Goal: Task Accomplishment & Management: Manage account settings

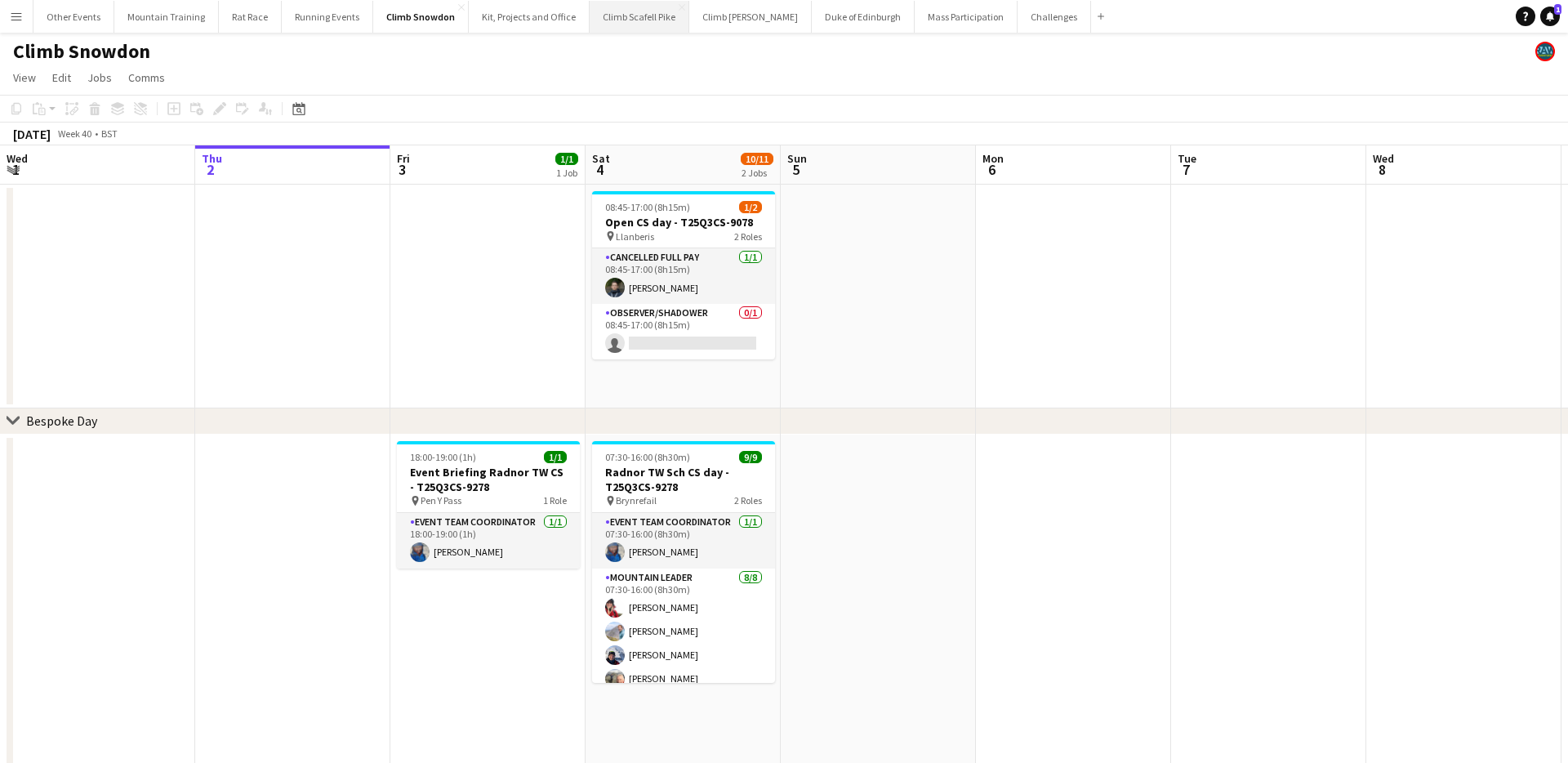
click at [632, 20] on button "Climb Scafell Pike Close" at bounding box center [640, 16] width 100 height 32
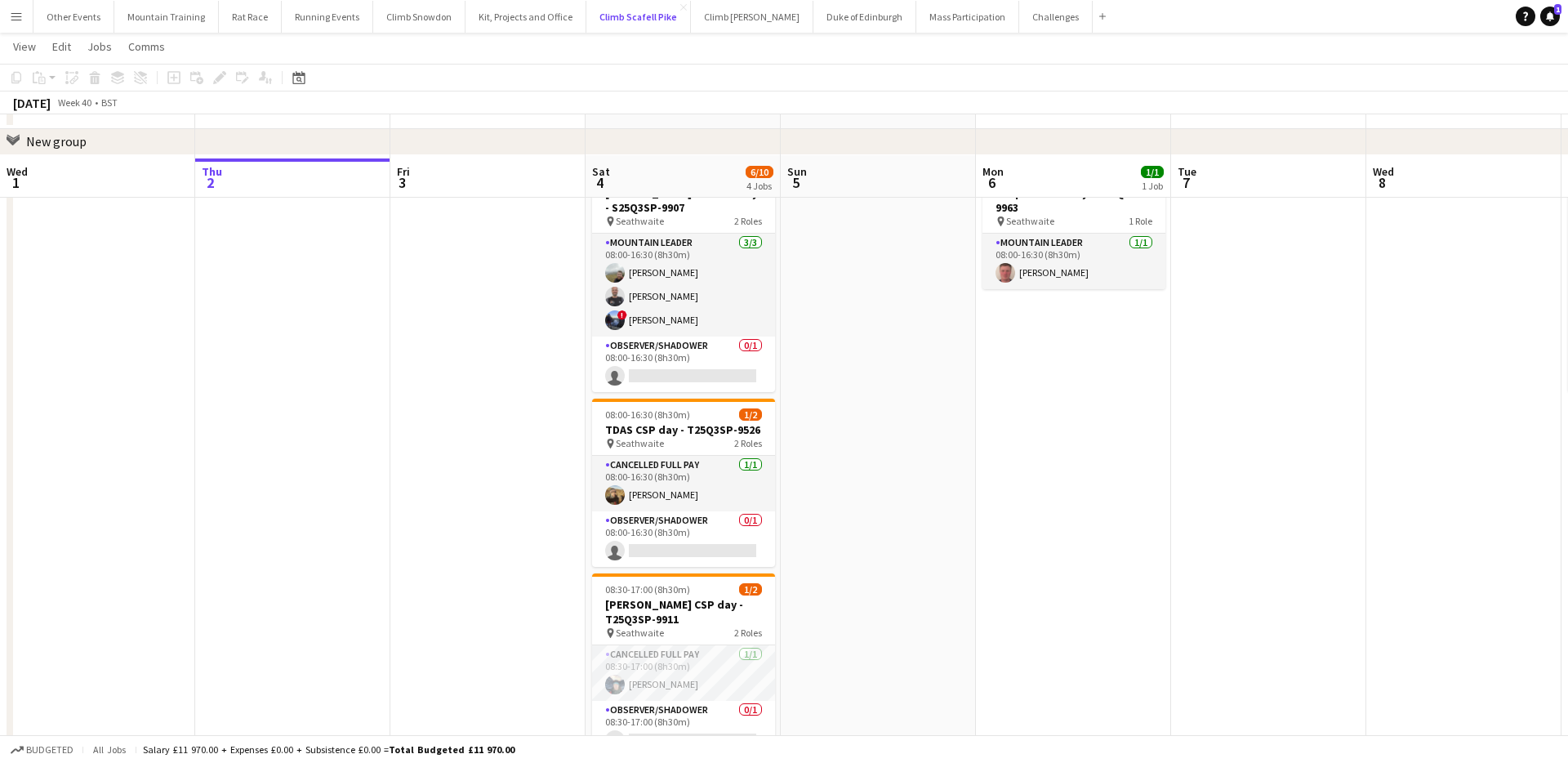
scroll to position [350, 0]
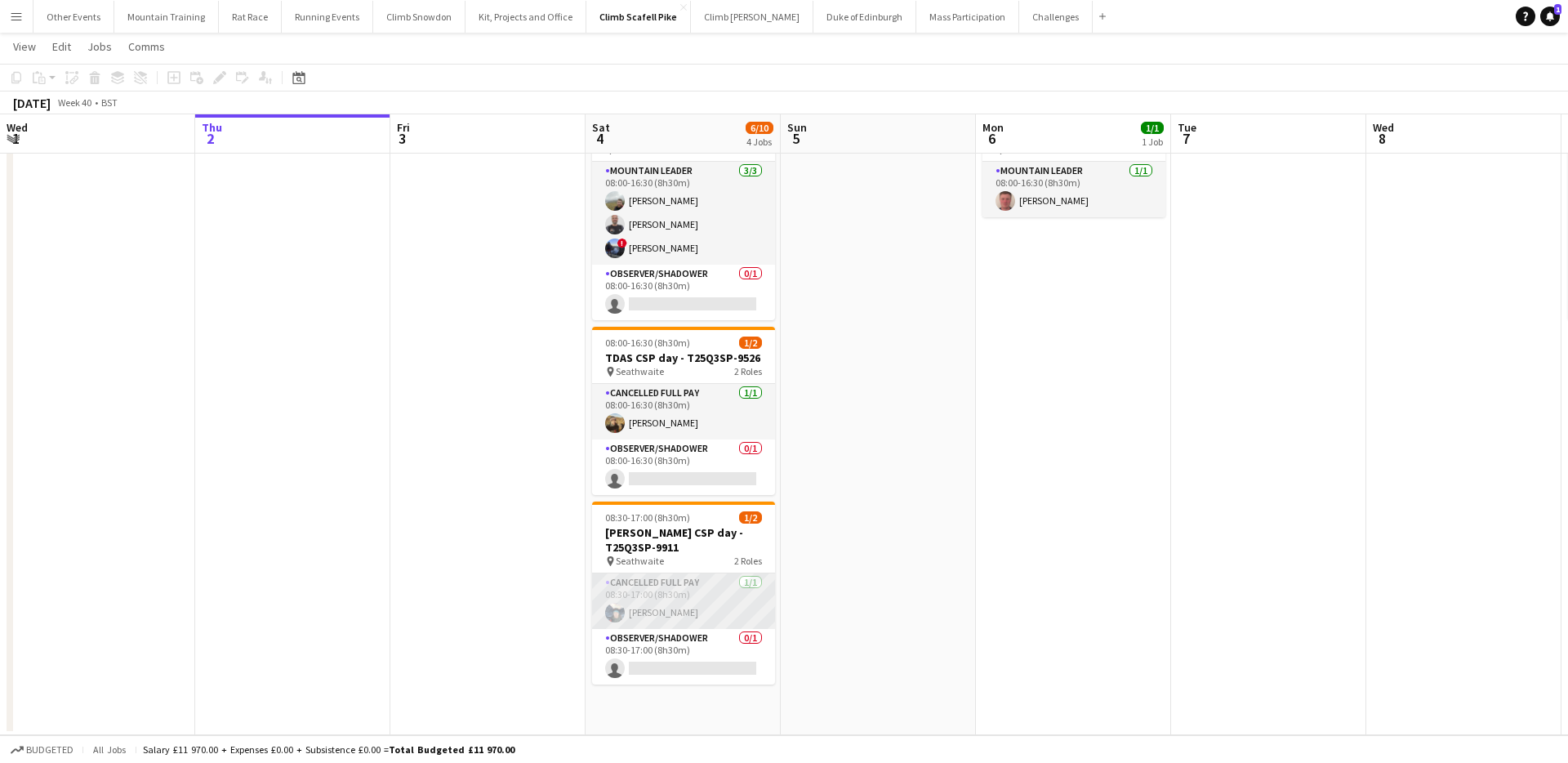
click at [675, 604] on app-card-role "Cancelled full pay 1/1 08:30-17:00 (8h30m) Barney Ashton" at bounding box center [683, 602] width 183 height 56
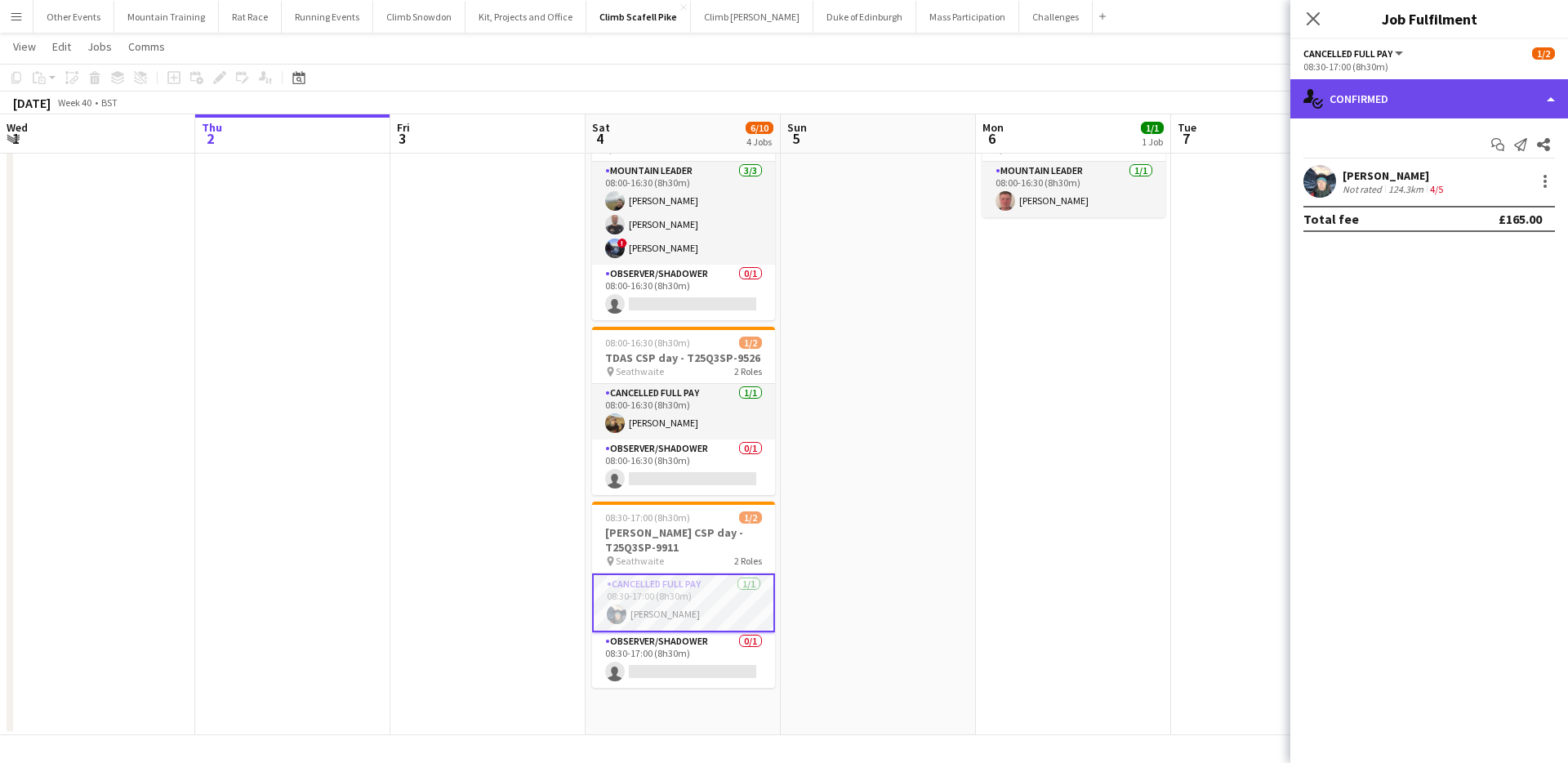
click at [1478, 93] on div "single-neutral-actions-check-2 Confirmed" at bounding box center [1429, 98] width 278 height 39
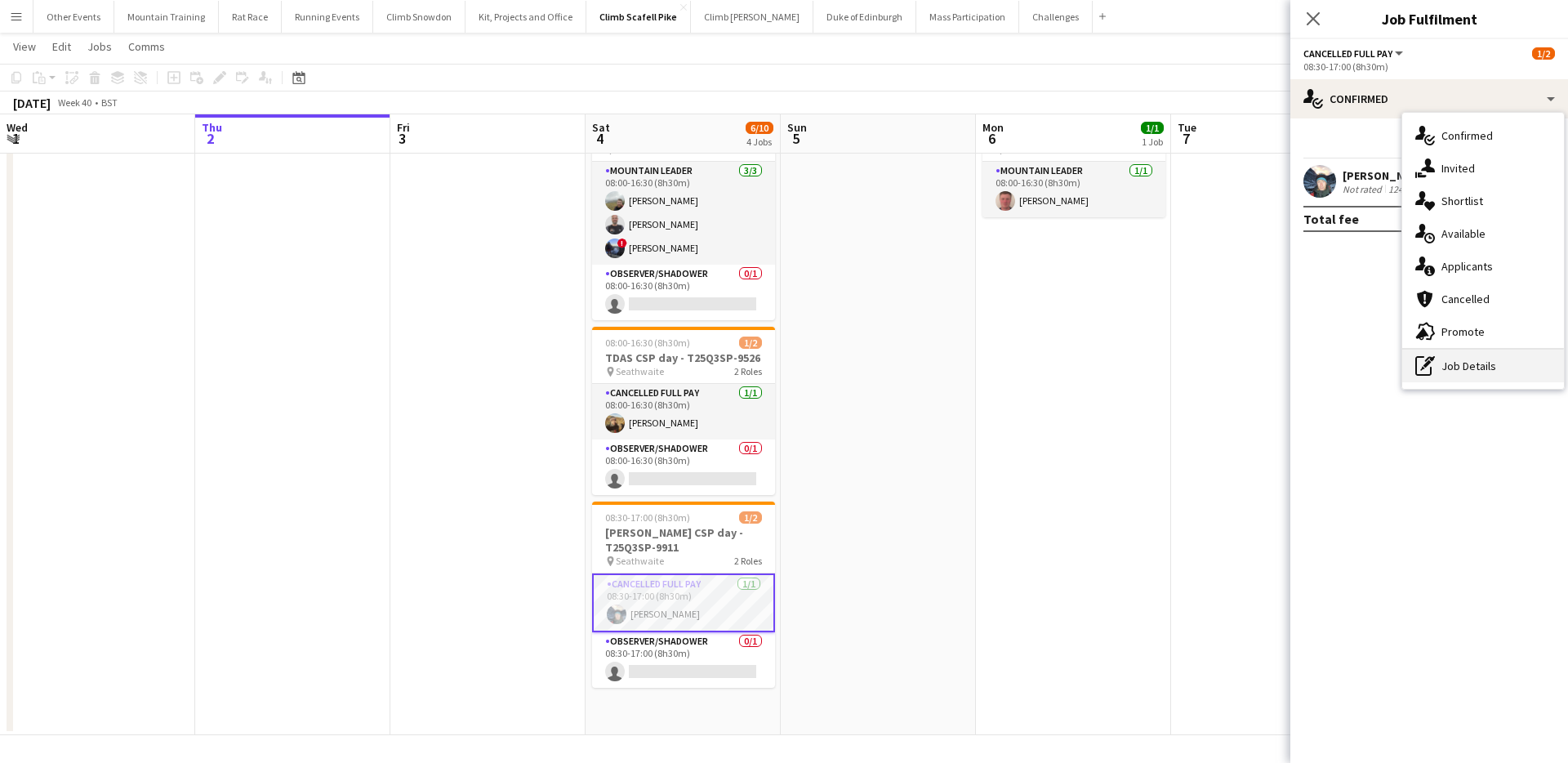
click at [1490, 374] on div "pen-write Job Details" at bounding box center [1483, 366] width 161 height 33
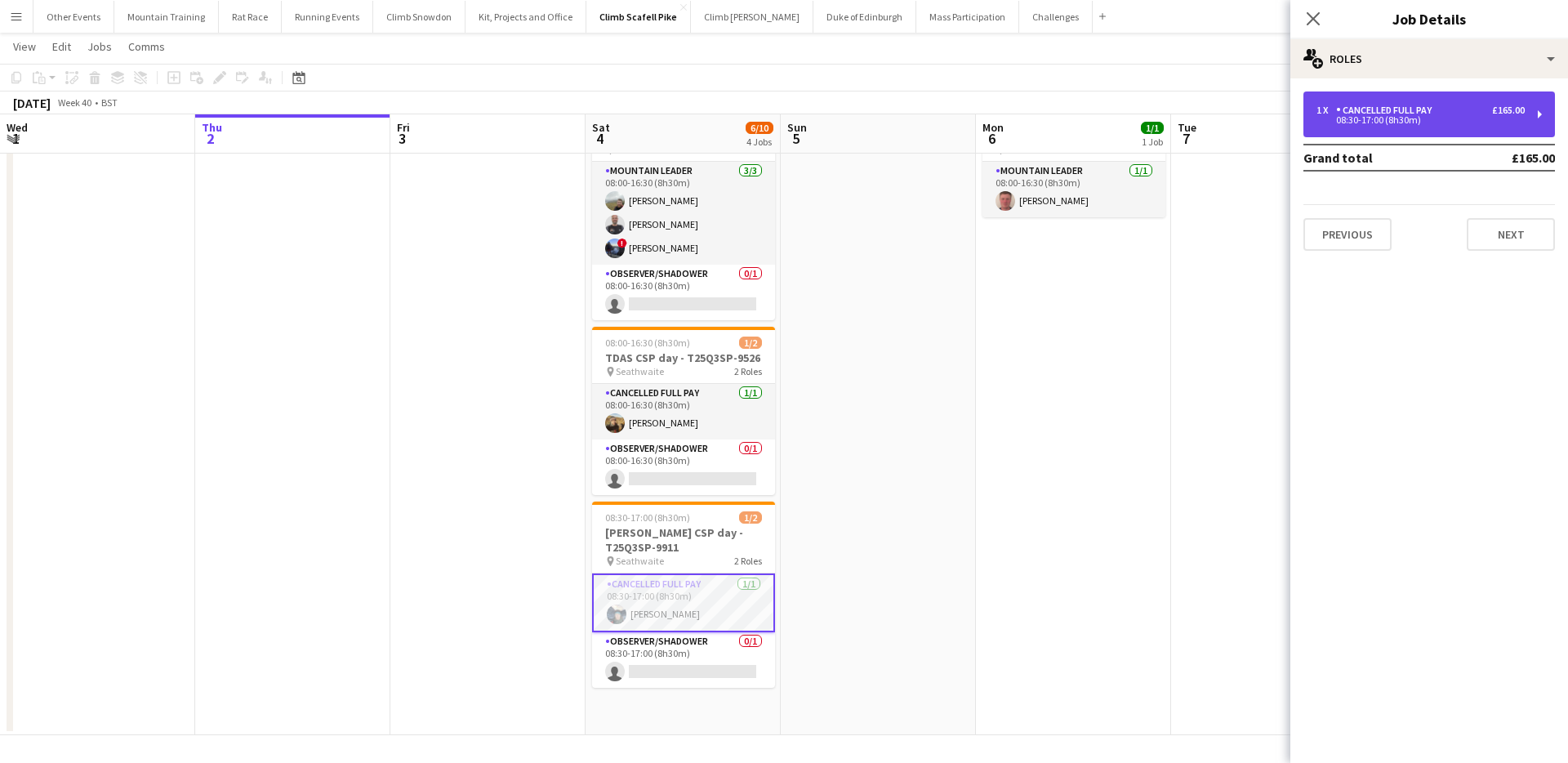
click at [1418, 92] on div "1 x Cancelled full pay £165.00 08:30-17:00 (8h30m)" at bounding box center [1429, 114] width 252 height 46
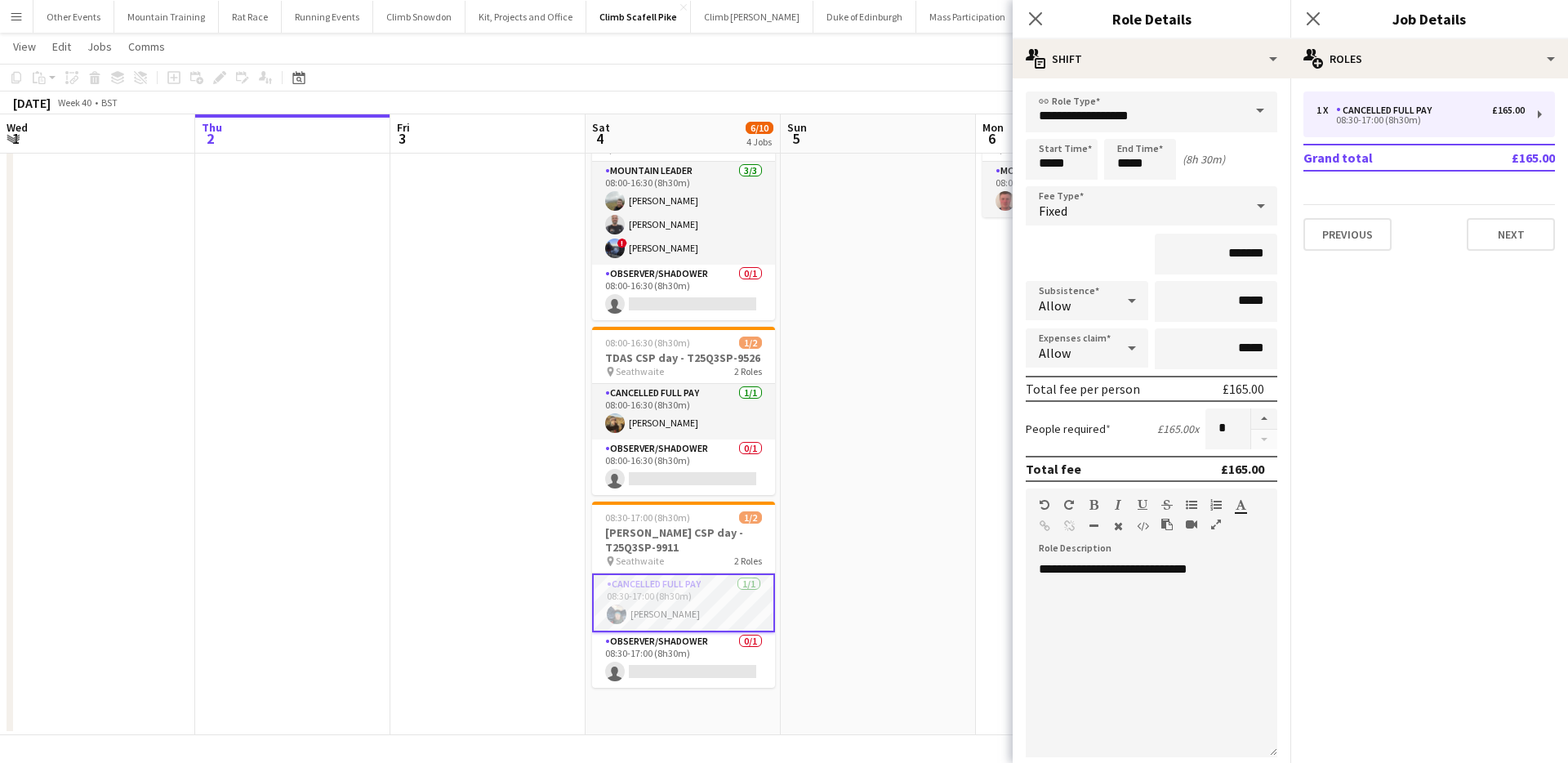
click at [1256, 115] on span at bounding box center [1260, 110] width 35 height 39
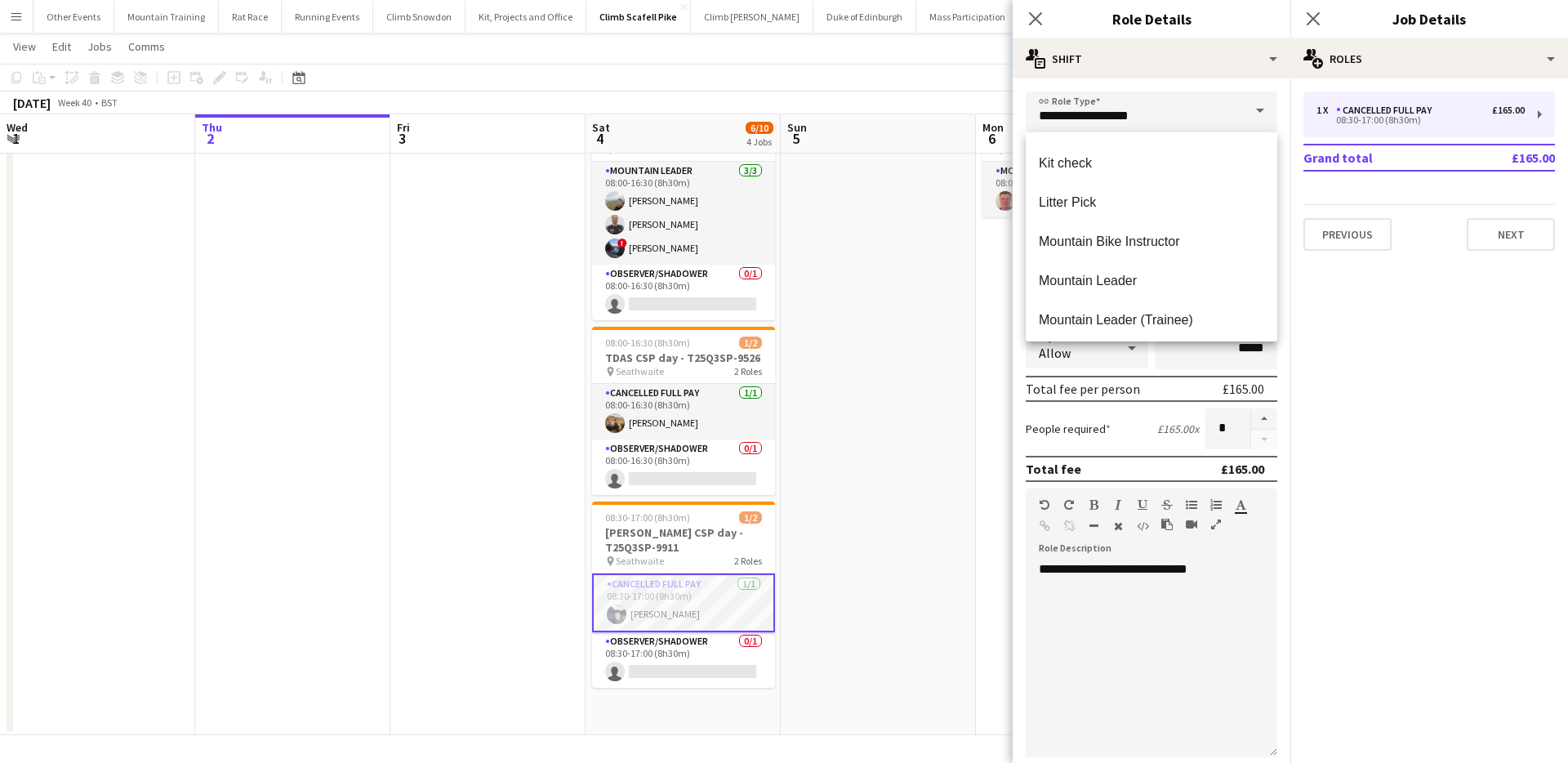
scroll to position [752, 0]
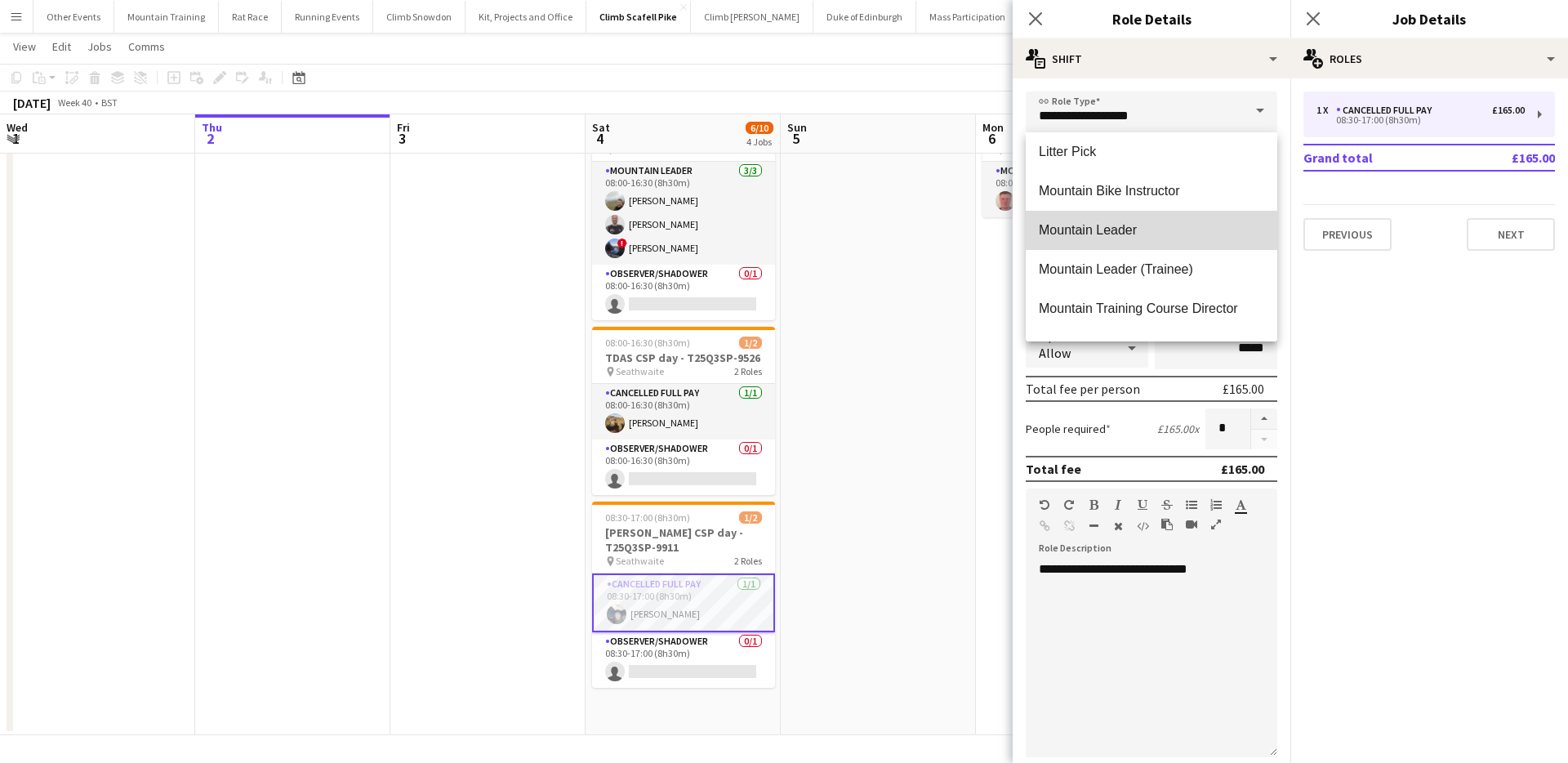
click at [1120, 234] on span "Mountain Leader" at bounding box center [1151, 230] width 226 height 16
type input "**********"
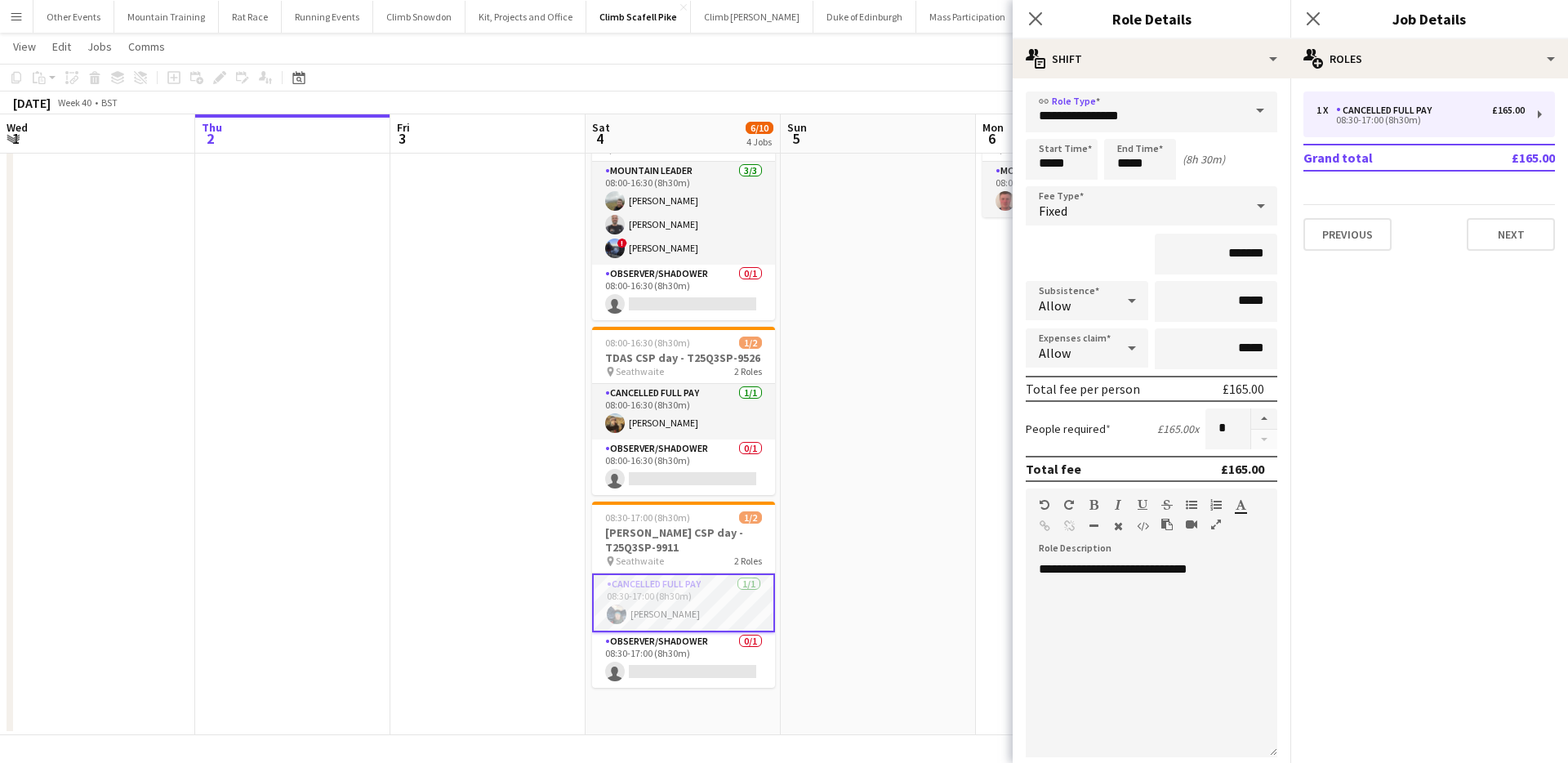
click at [946, 60] on app-page-menu "View Day view expanded Day view collapsed Month view Date picker Jump to today …" at bounding box center [784, 49] width 1568 height 31
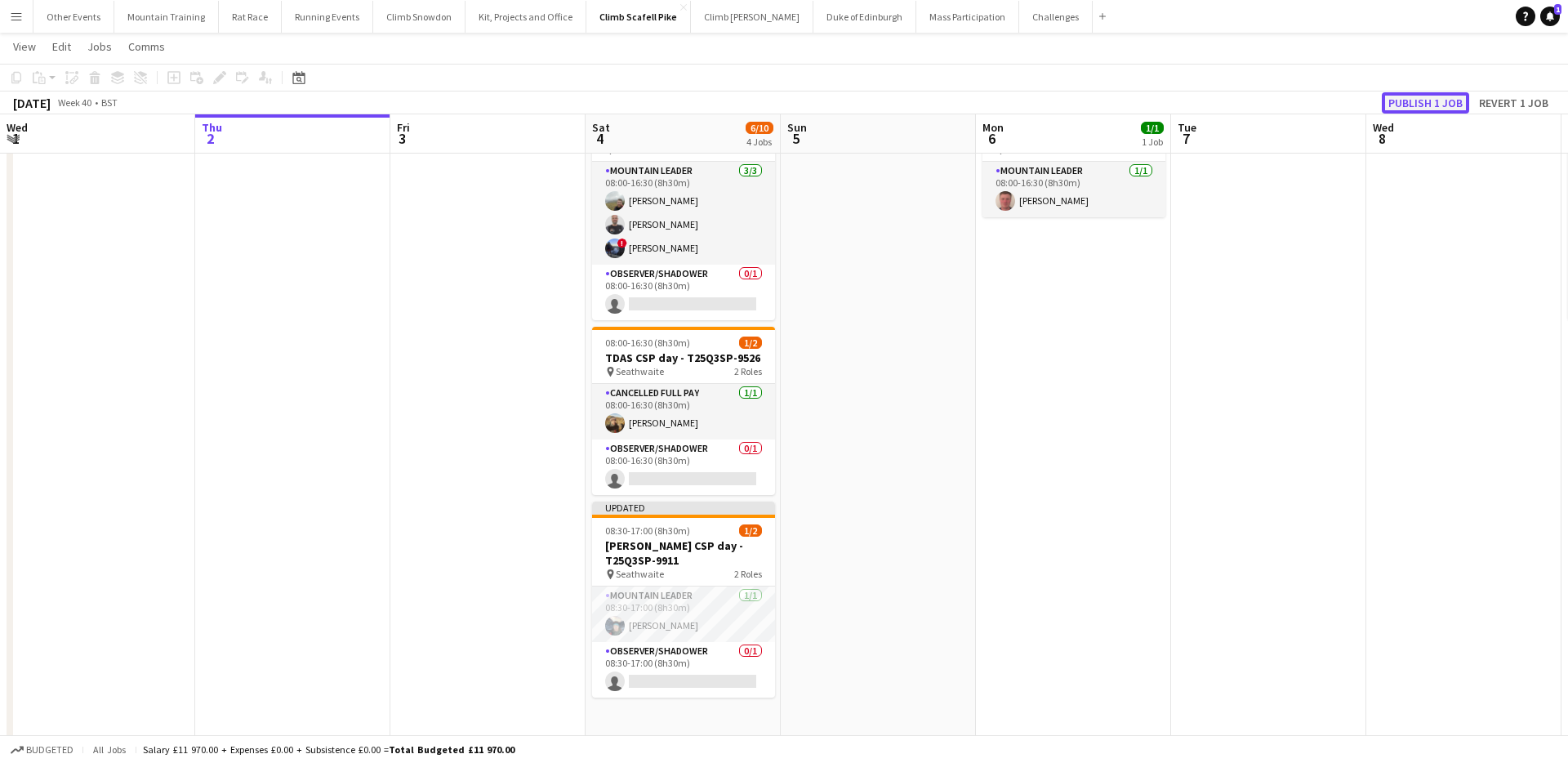
click at [1458, 100] on button "Publish 1 job" at bounding box center [1425, 102] width 88 height 21
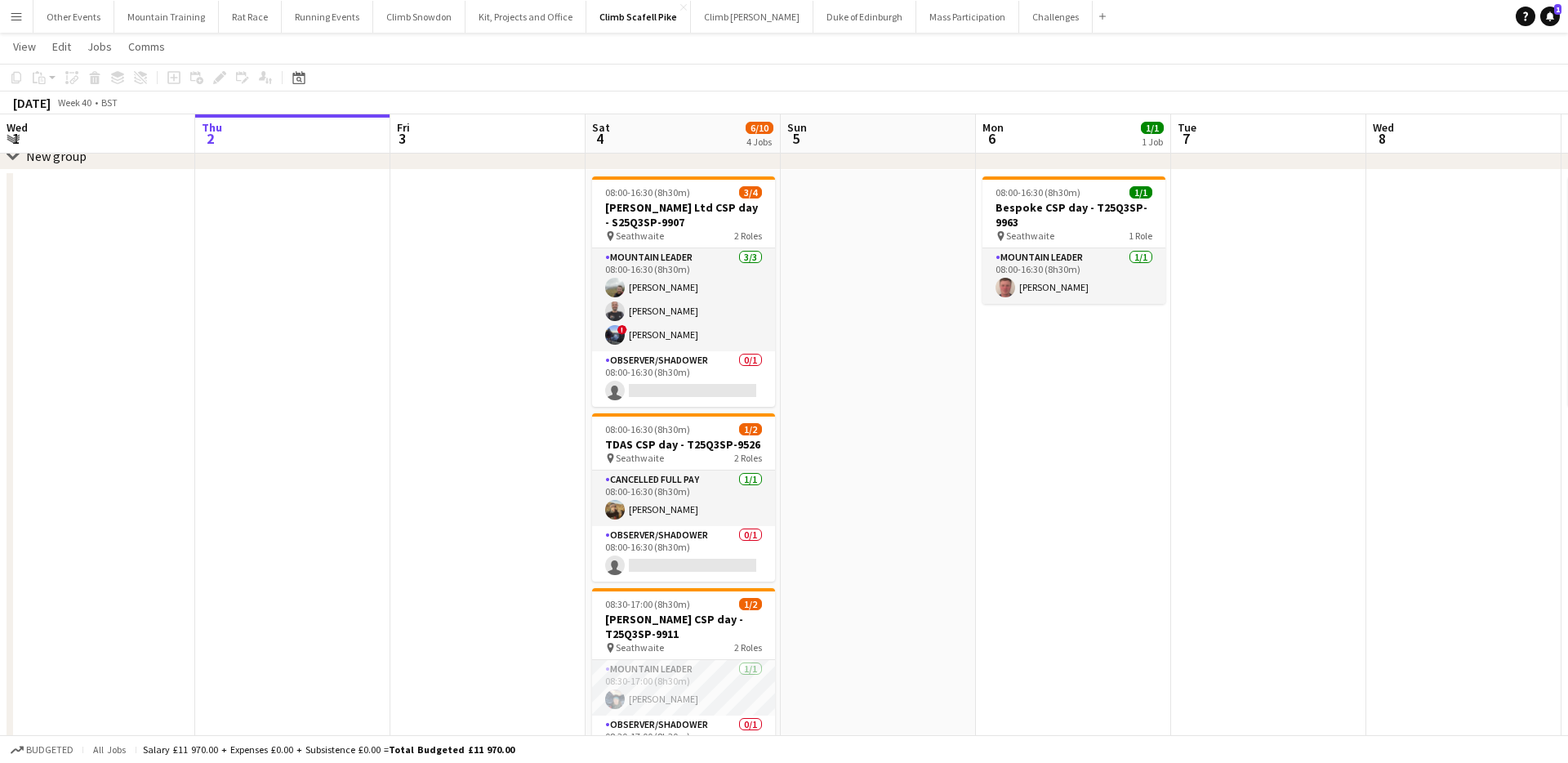
scroll to position [254, 0]
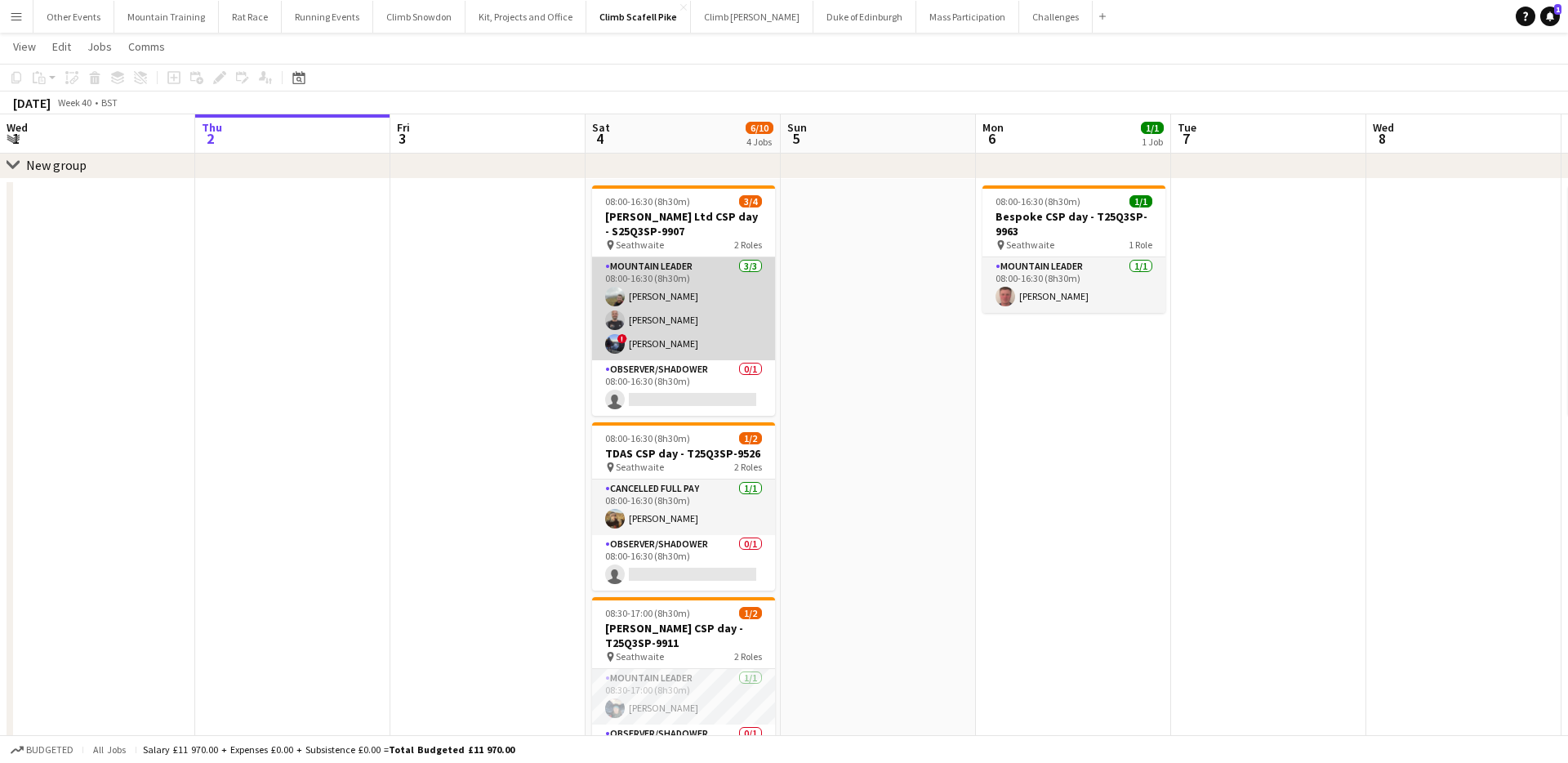
click at [692, 337] on app-card-role "Mountain Leader 3/3 08:00-16:30 (8h30m) Thomas Stevenson WARREN RENKEL ! Holly …" at bounding box center [683, 308] width 183 height 103
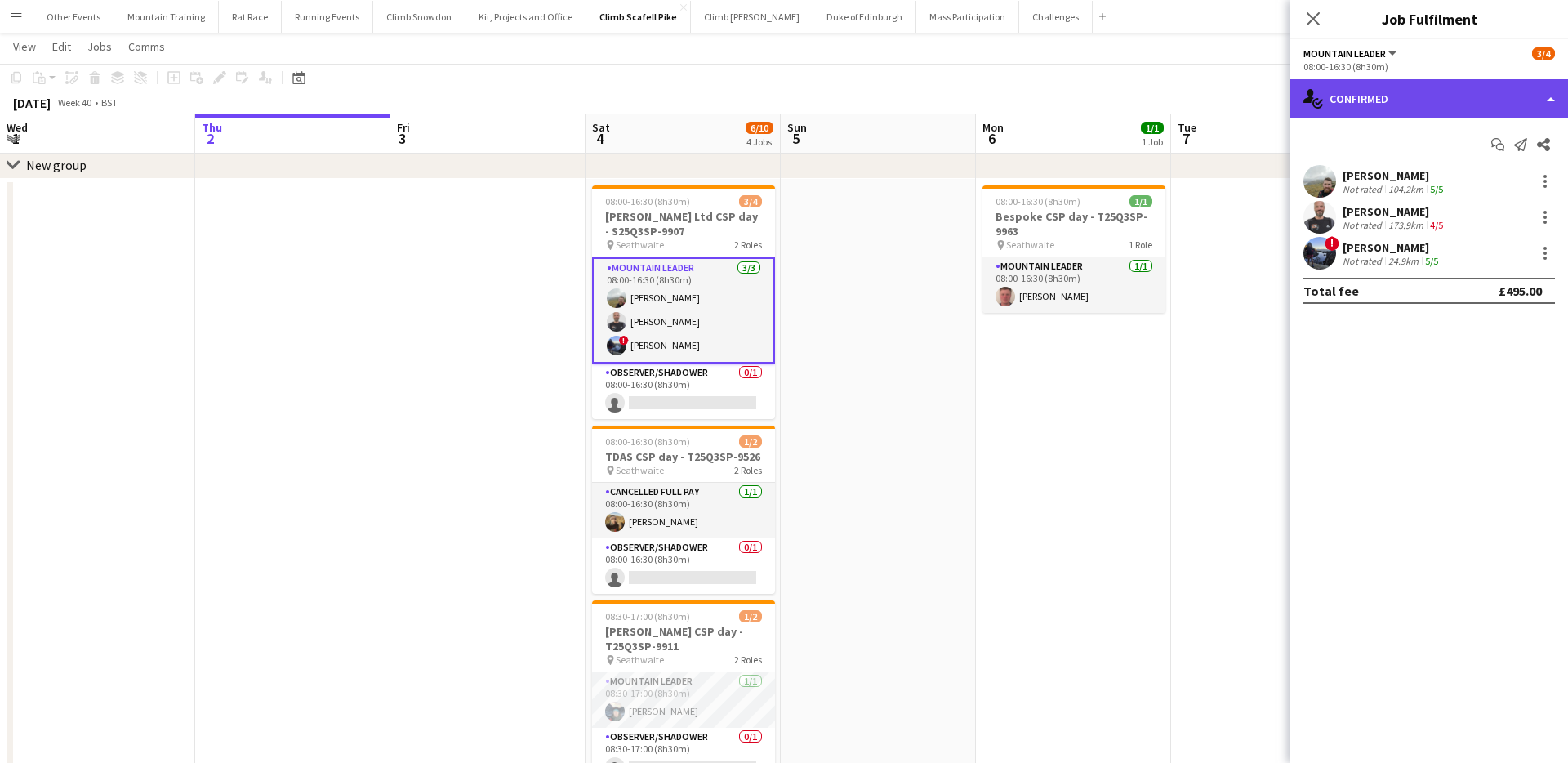
click at [1423, 104] on div "single-neutral-actions-check-2 Confirmed" at bounding box center [1429, 98] width 278 height 39
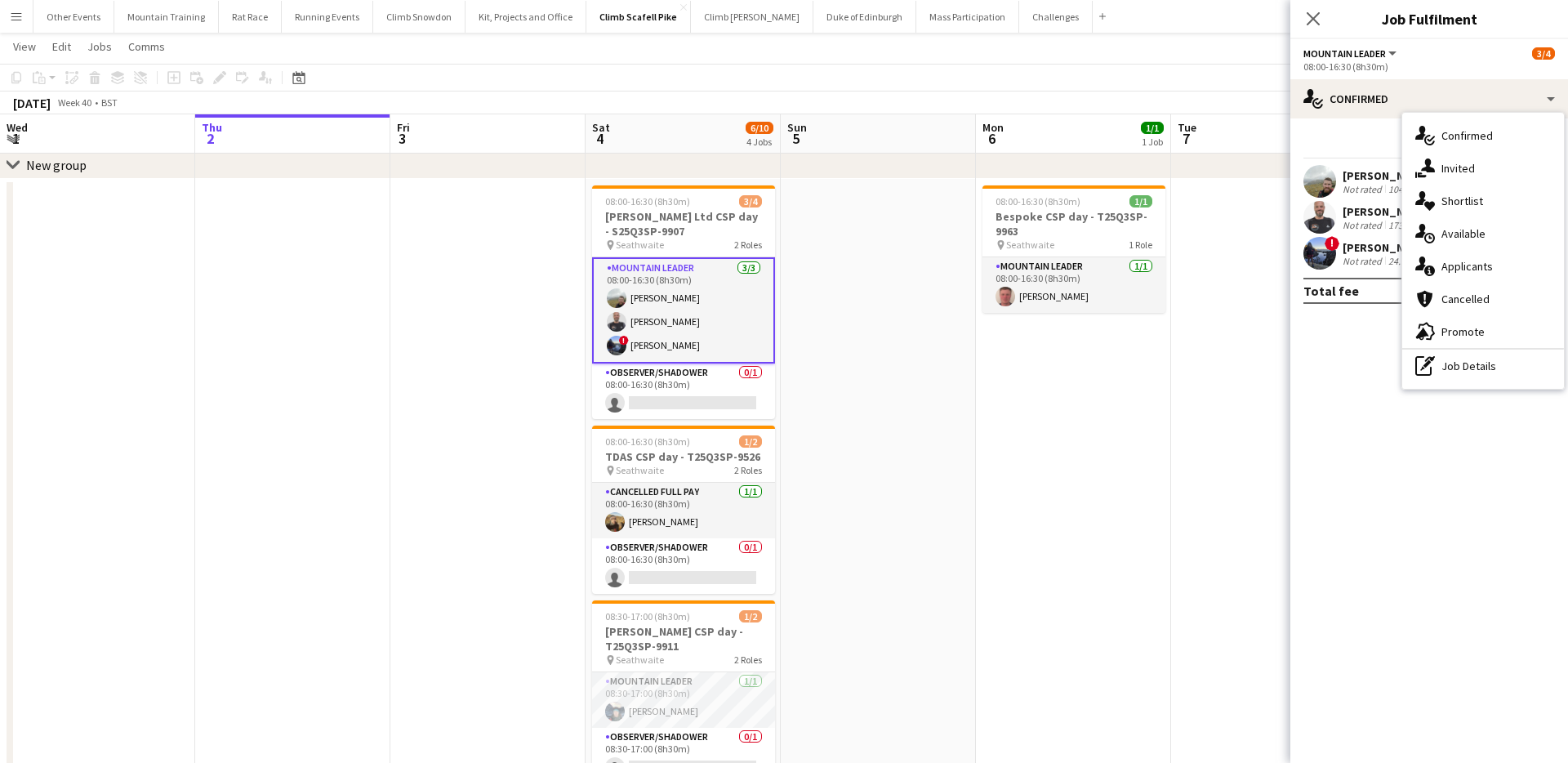
click at [1455, 367] on div "pen-write Job Details" at bounding box center [1483, 366] width 161 height 33
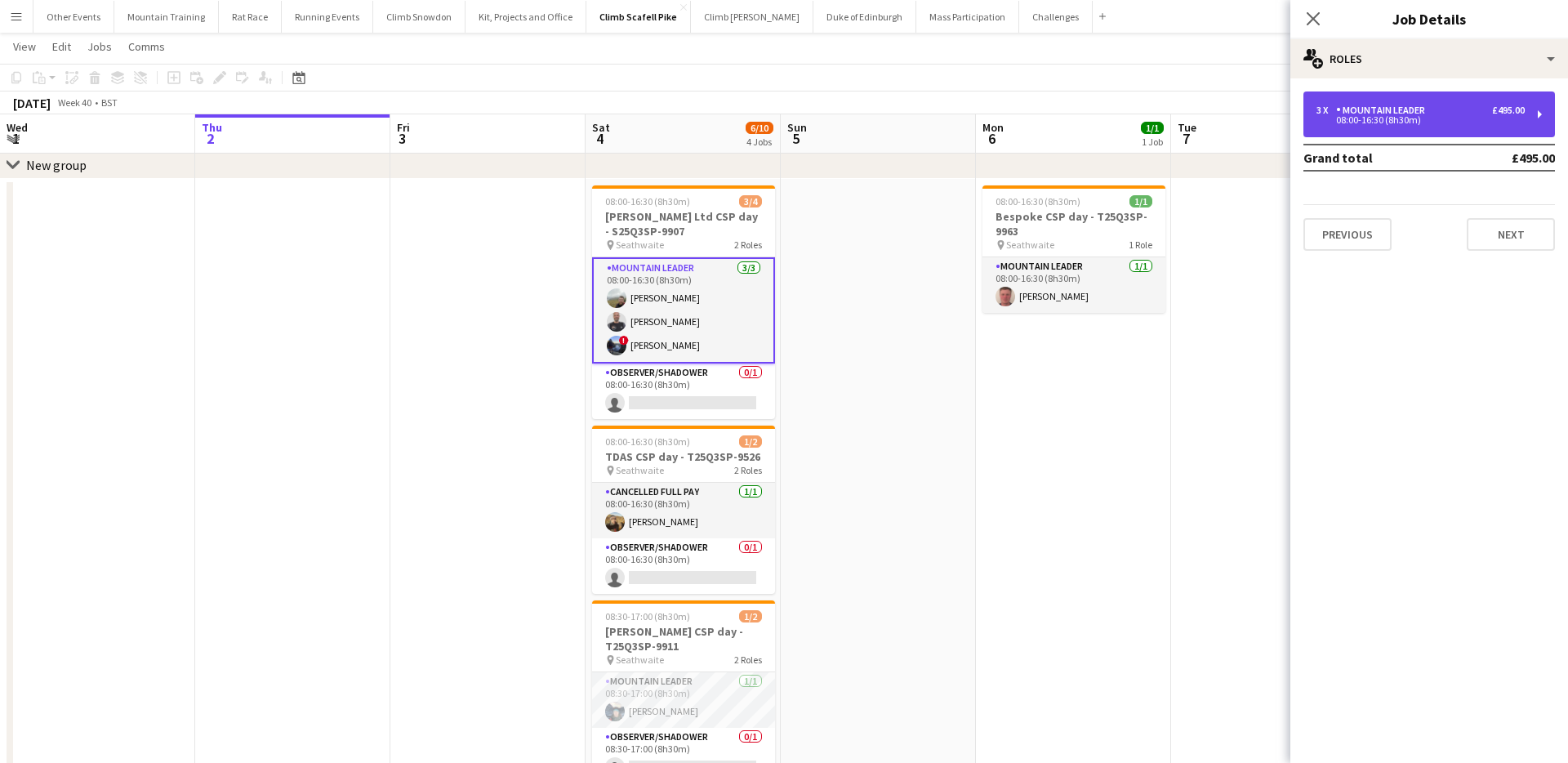
click at [1414, 117] on div "08:00-16:30 (8h30m)" at bounding box center [1420, 120] width 208 height 8
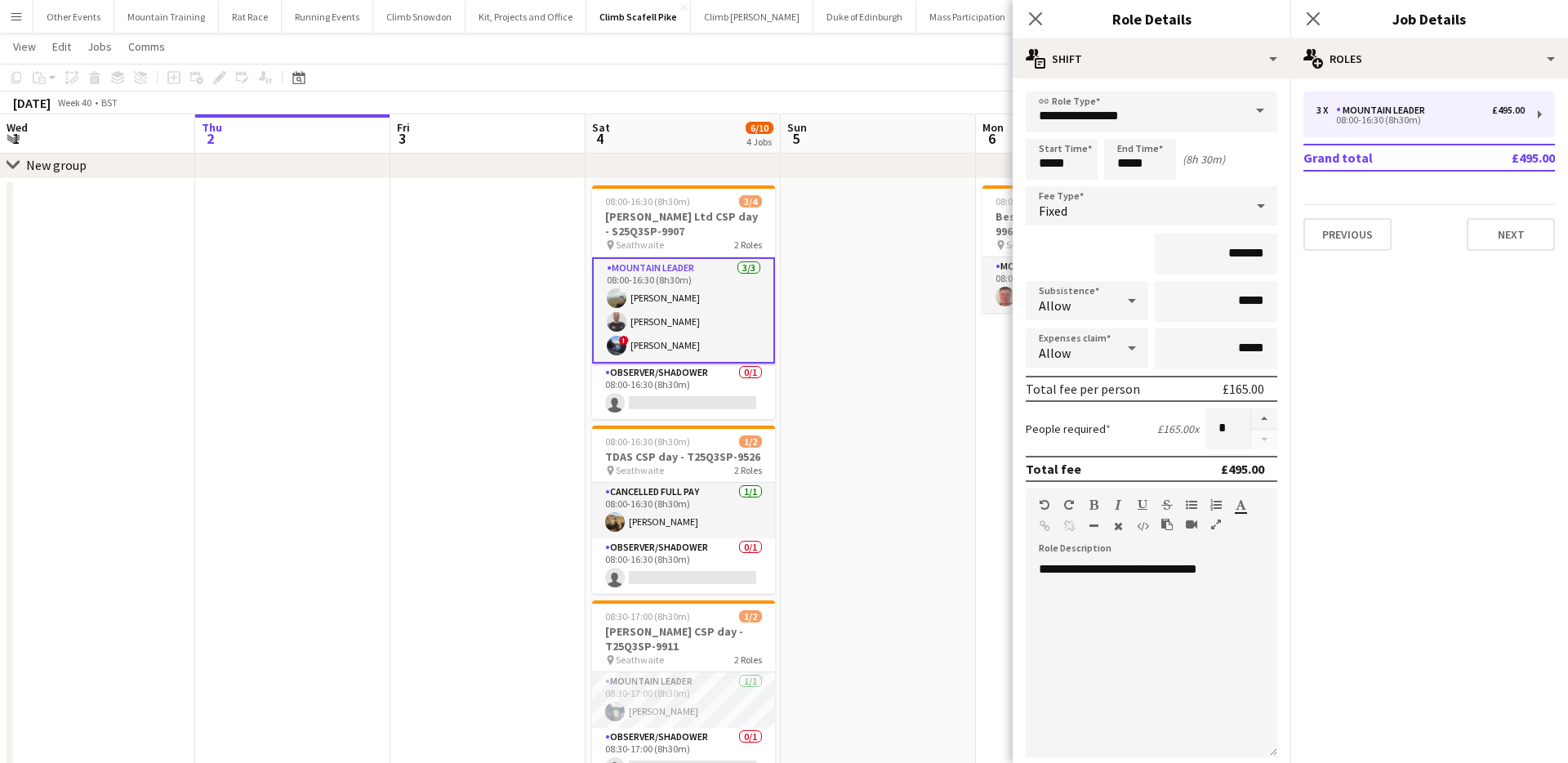
click at [1283, 113] on form "**********" at bounding box center [1151, 559] width 278 height 936
click at [1270, 112] on span at bounding box center [1260, 110] width 35 height 39
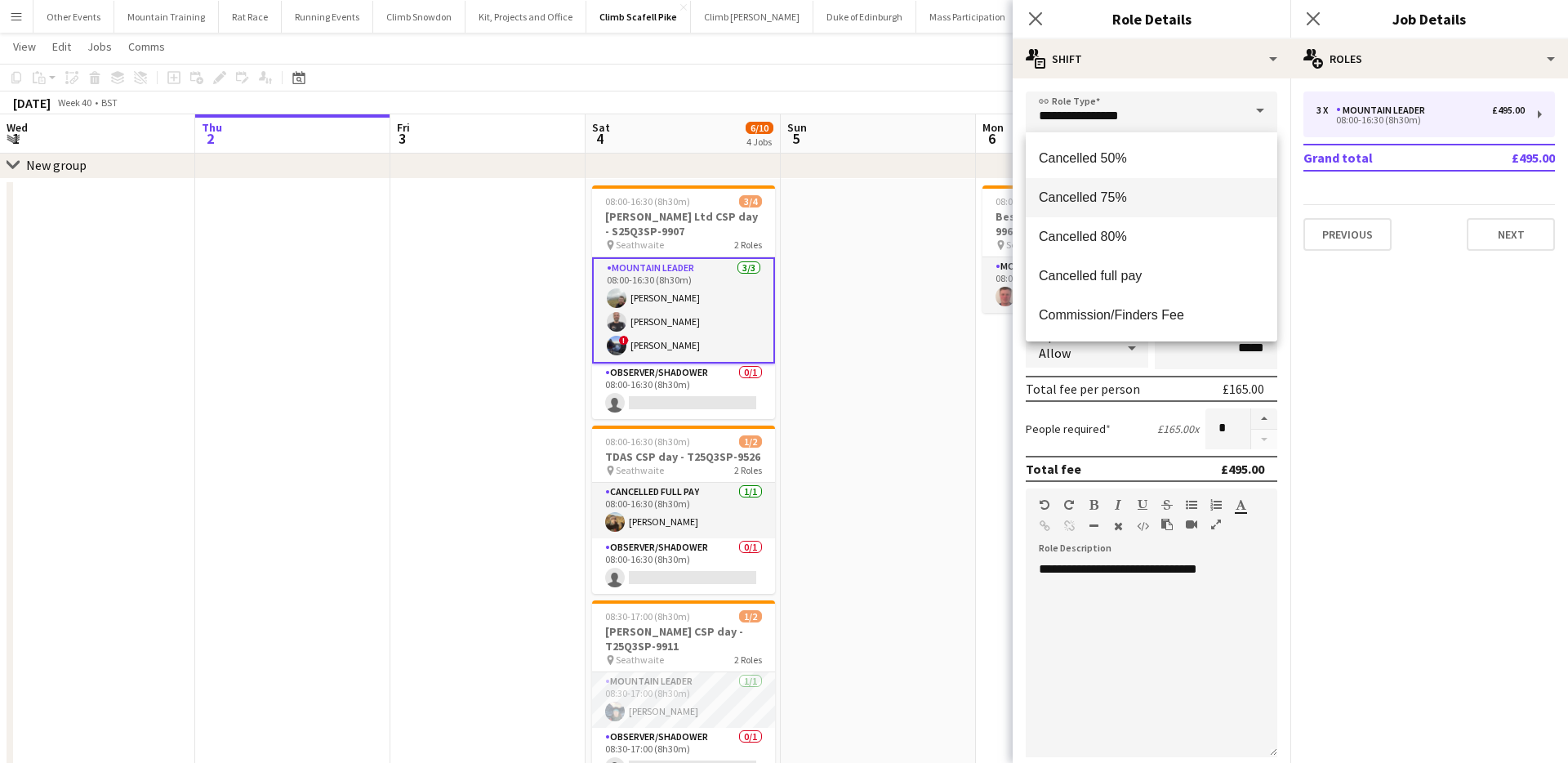
click at [1168, 183] on mat-option "Cancelled 75%" at bounding box center [1151, 197] width 252 height 39
type input "**********"
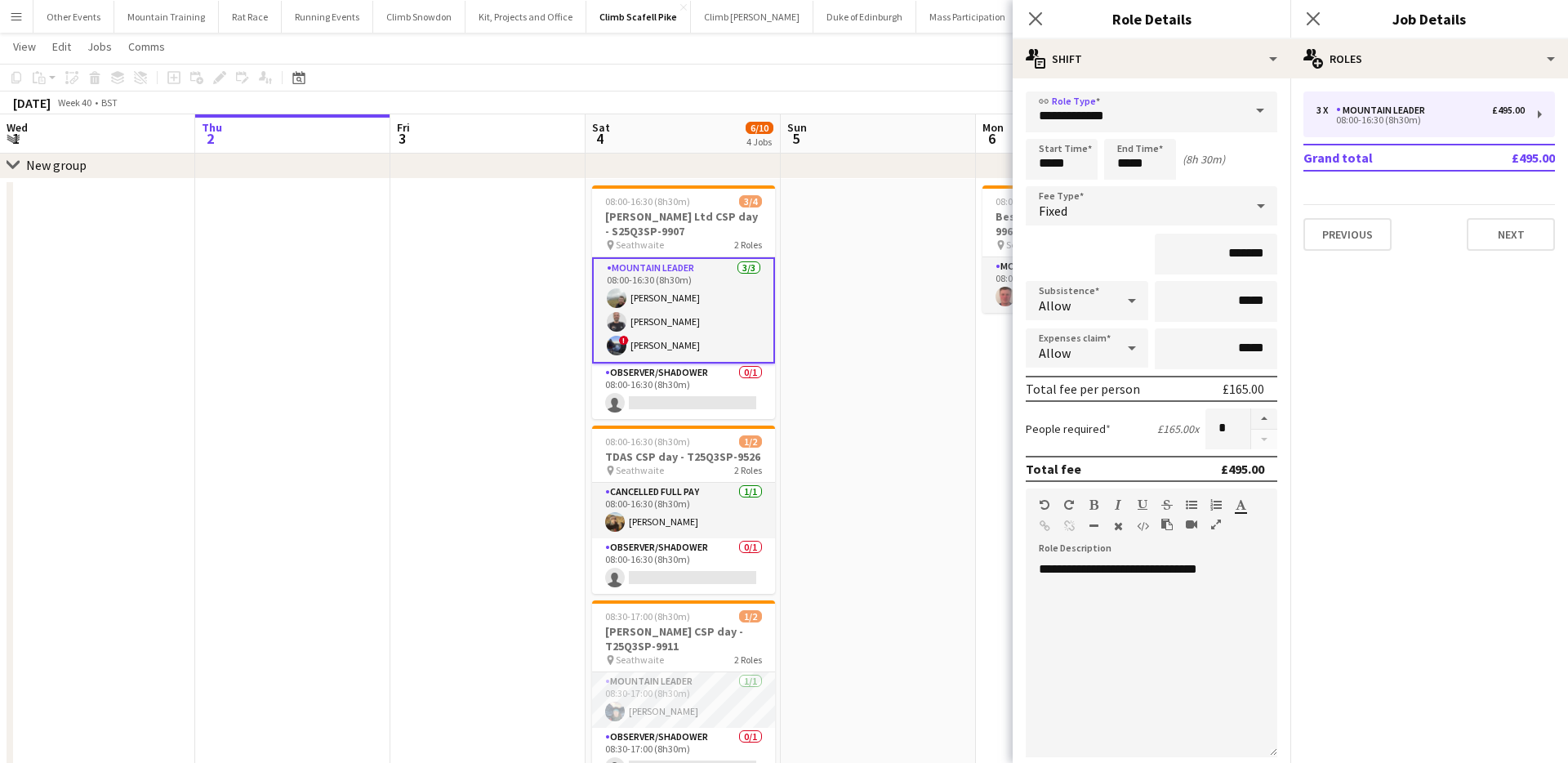
click at [948, 95] on div "October 2025 Week 40 • BST" at bounding box center [784, 102] width 1568 height 23
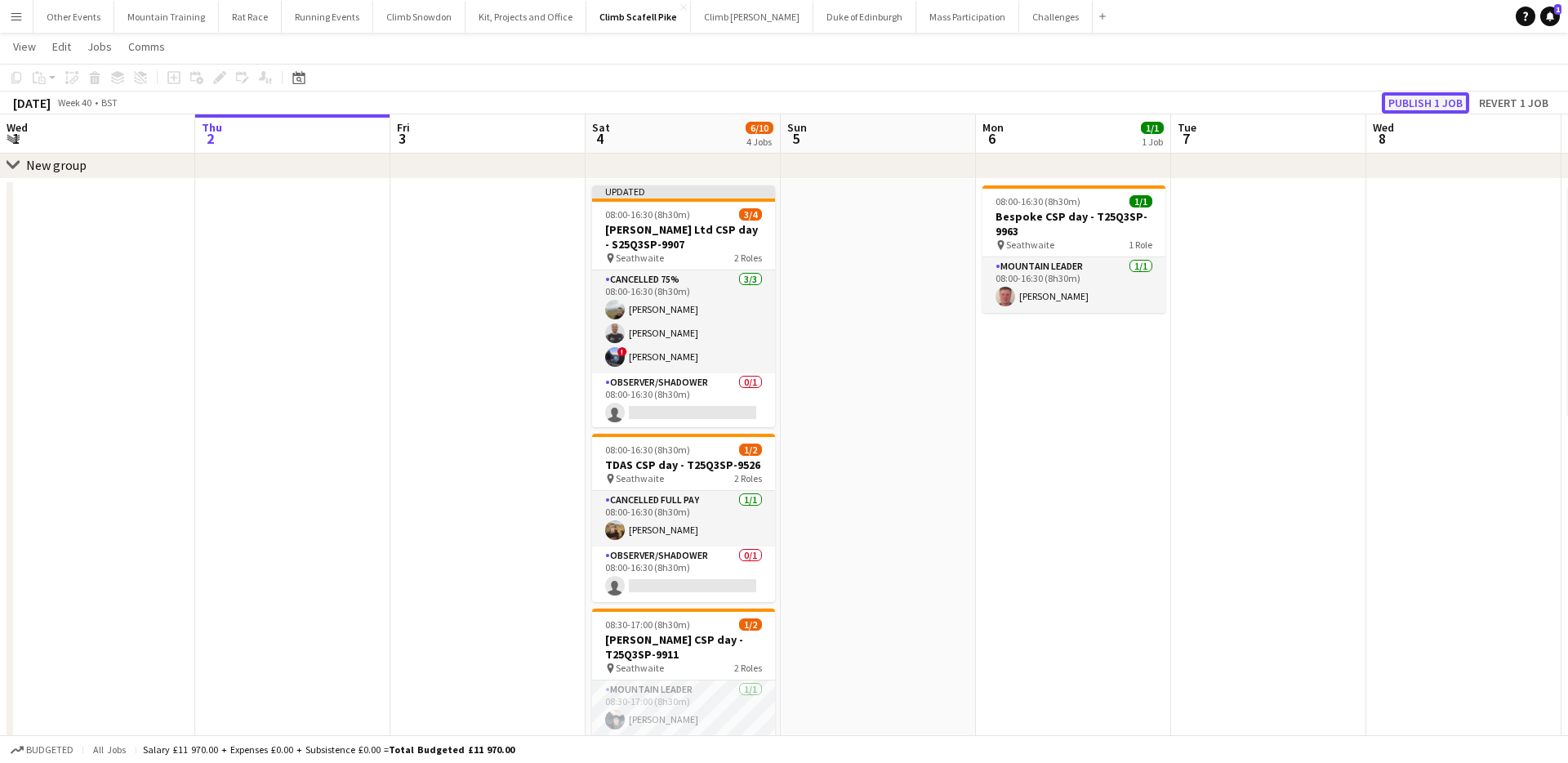
click at [1450, 103] on button "Publish 1 job" at bounding box center [1425, 102] width 88 height 21
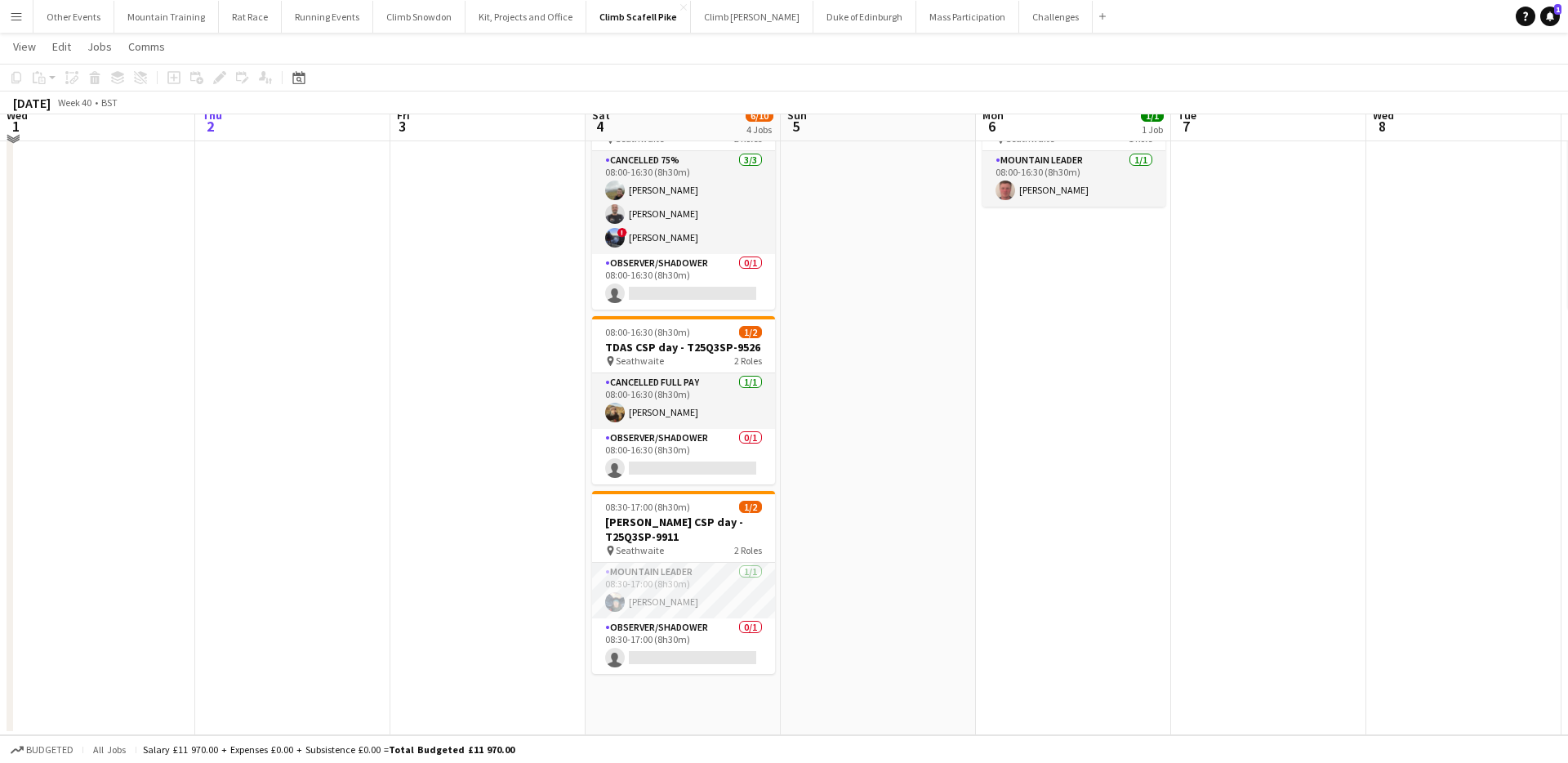
scroll to position [0, 0]
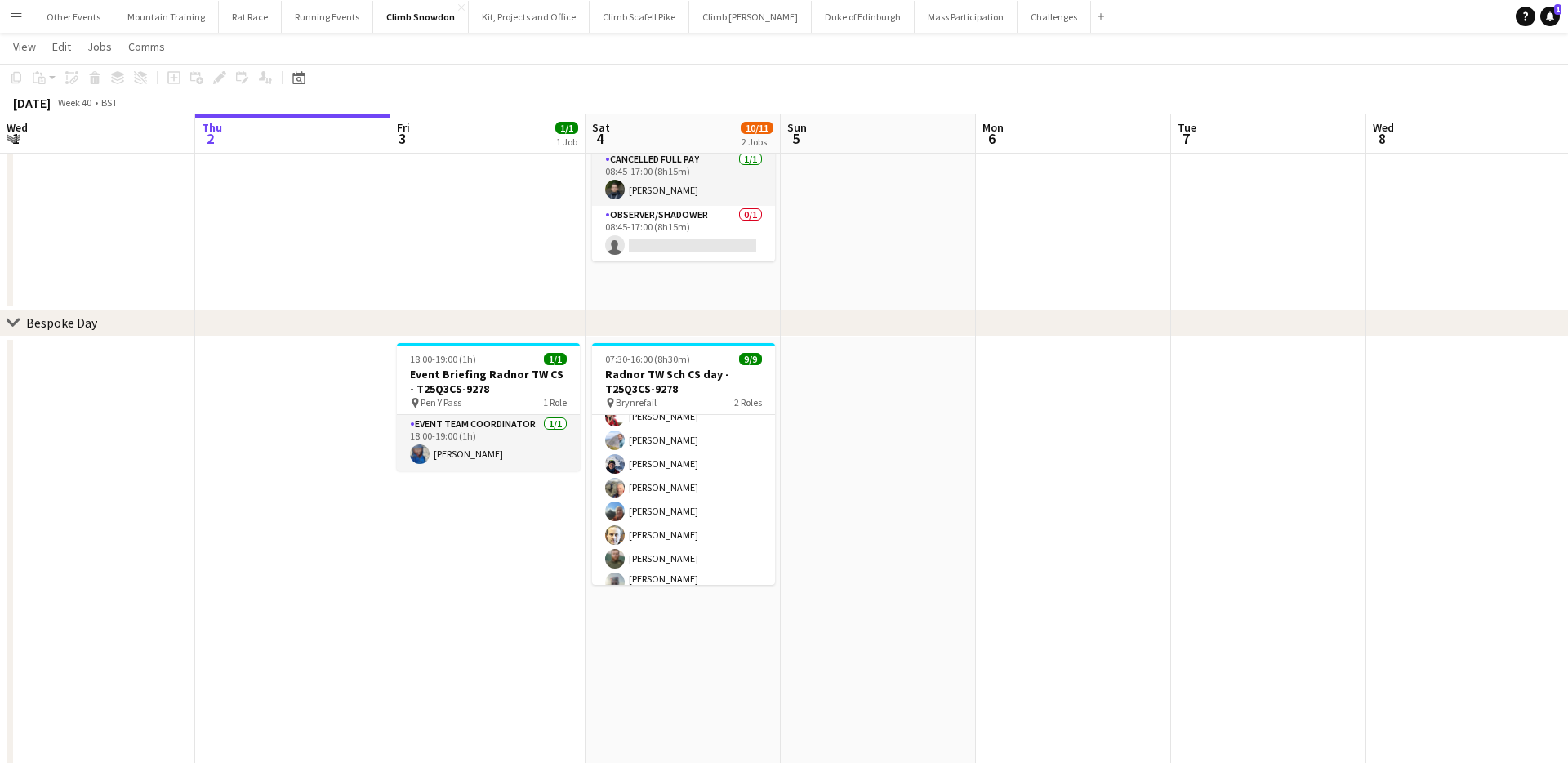
scroll to position [107, 0]
